Goal: Task Accomplishment & Management: Manage account settings

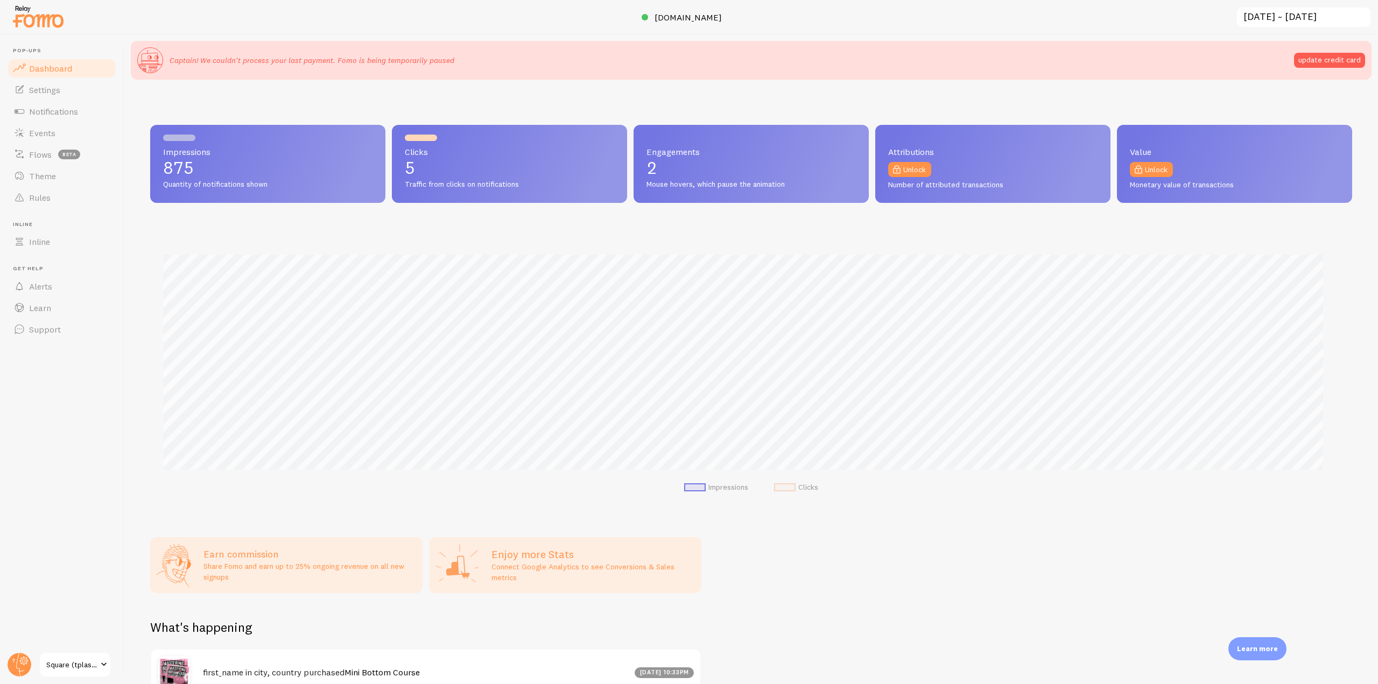
scroll to position [538004, 537093]
click at [1271, 10] on input "[DATE] ~ [DATE]" at bounding box center [1304, 17] width 136 height 22
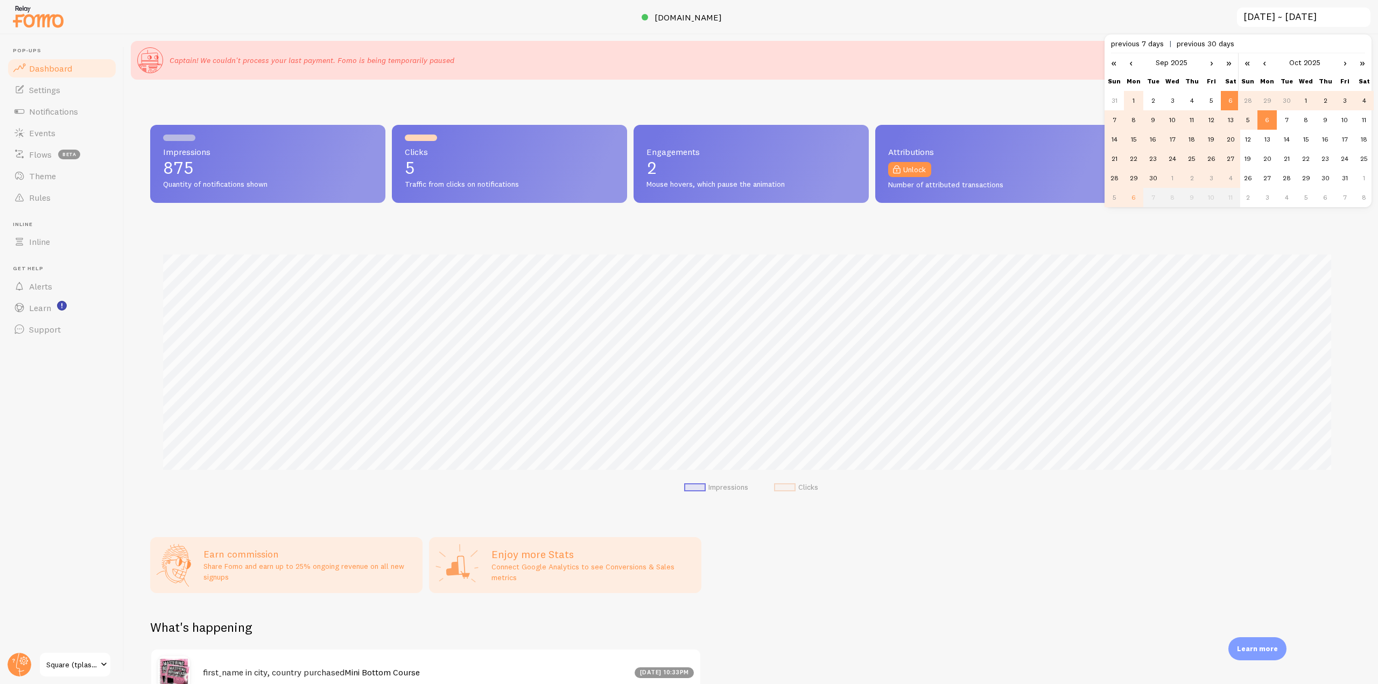
scroll to position [0, 0]
click at [1130, 104] on td "1" at bounding box center [1133, 100] width 19 height 19
type input "[DATE] ~ [DATE]"
click at [1269, 122] on td "6" at bounding box center [1266, 119] width 19 height 19
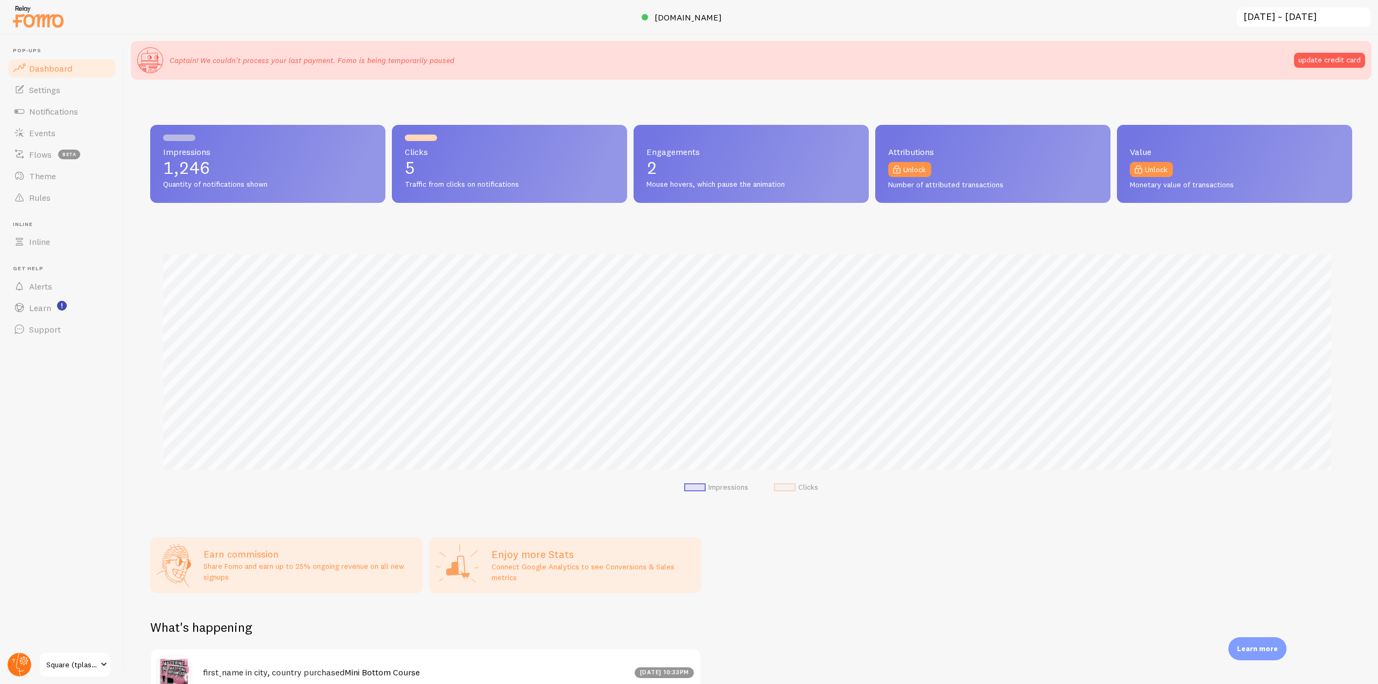
click at [24, 659] on icon at bounding box center [24, 661] width 4 height 4
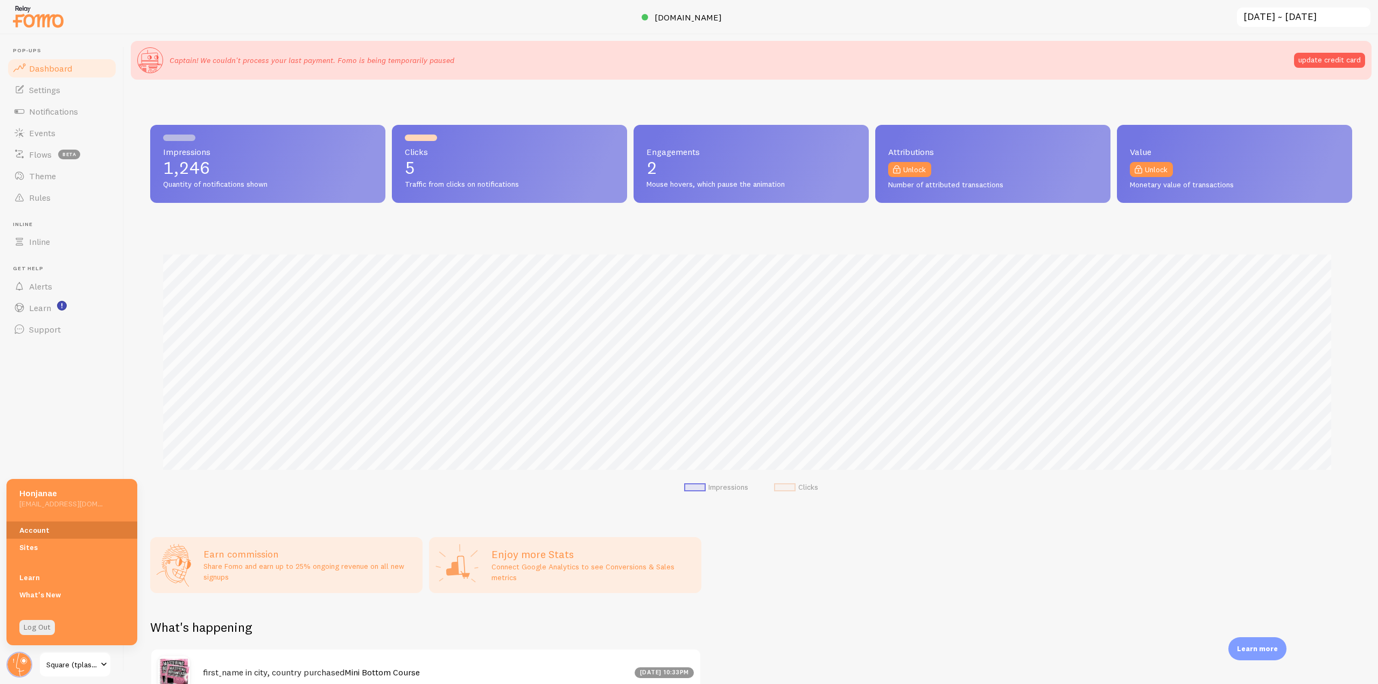
click at [34, 528] on link "Account" at bounding box center [71, 530] width 131 height 17
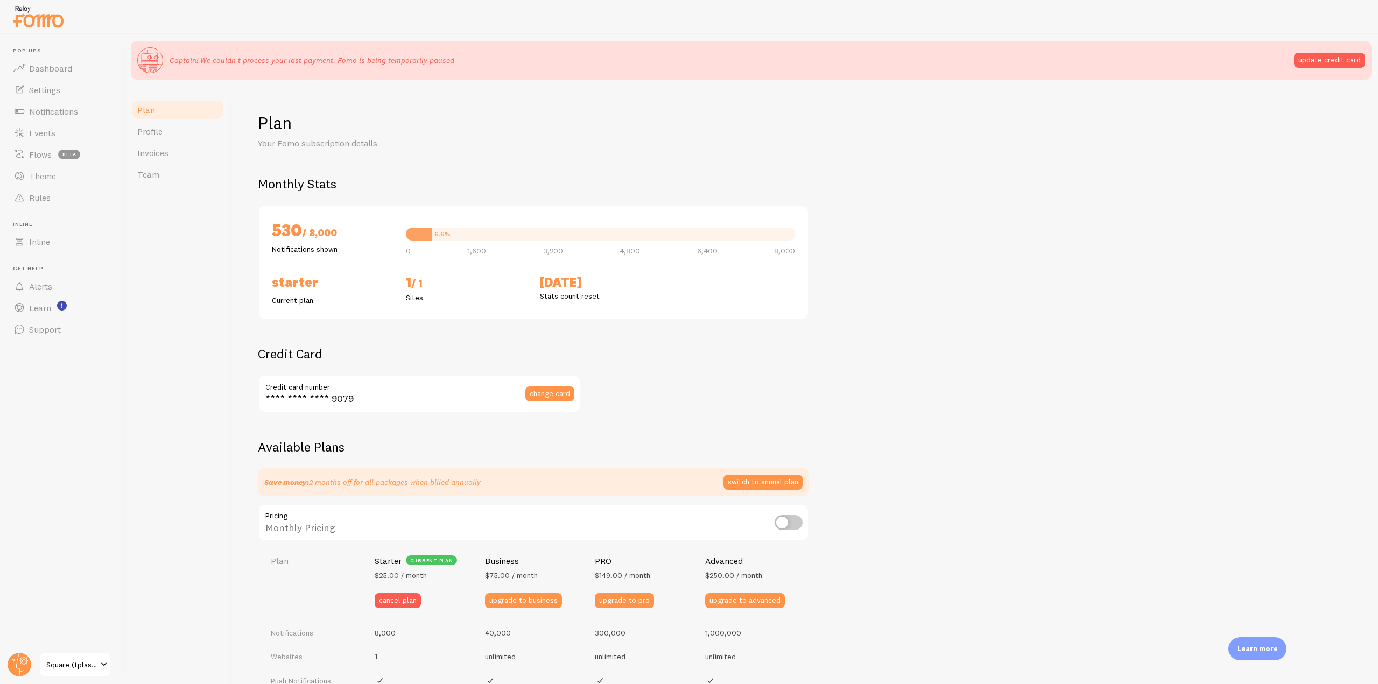
checkbox input "true"
